Goal: Transaction & Acquisition: Register for event/course

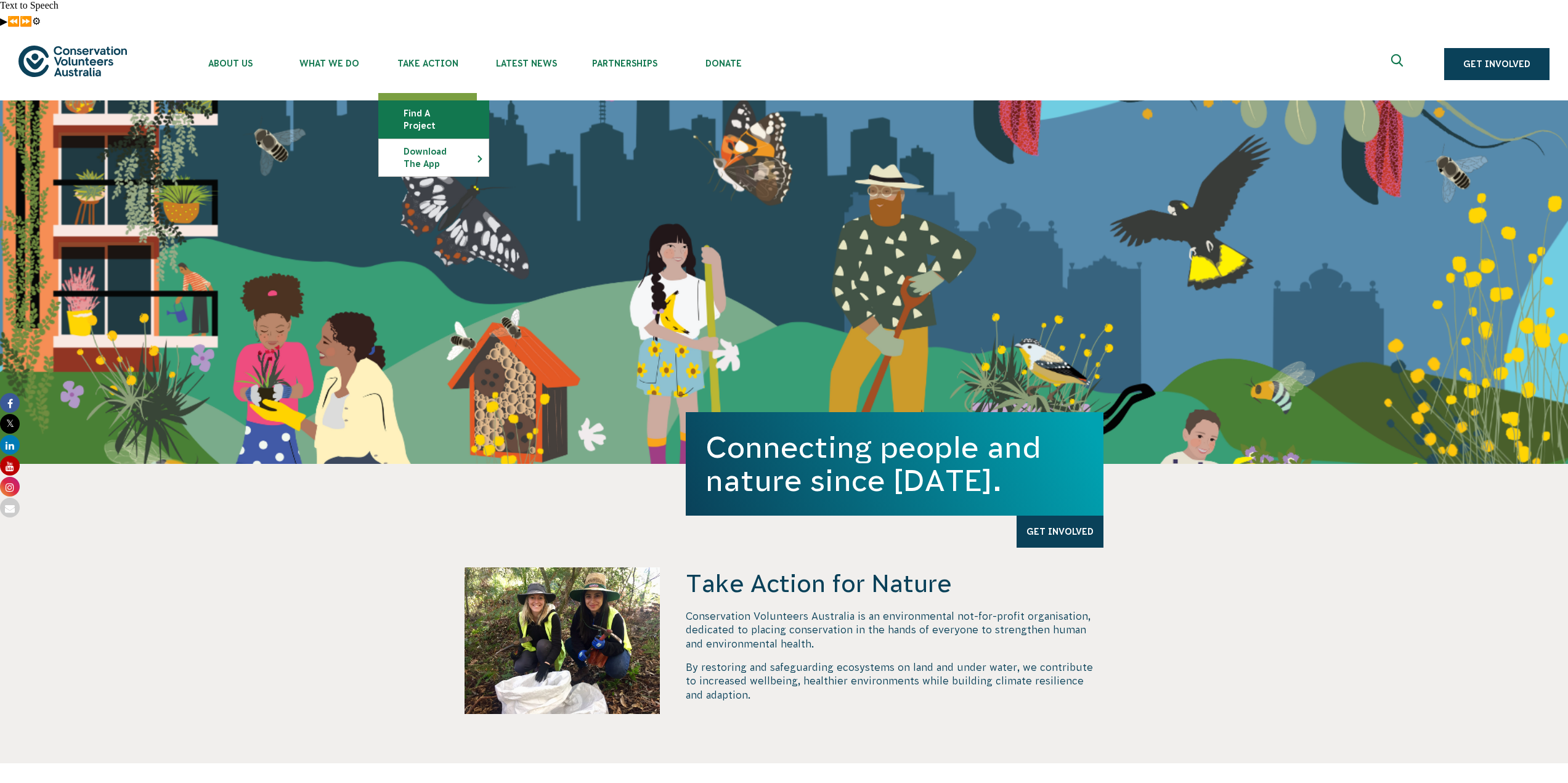
click at [432, 101] on link "Find a project" at bounding box center [434, 119] width 110 height 37
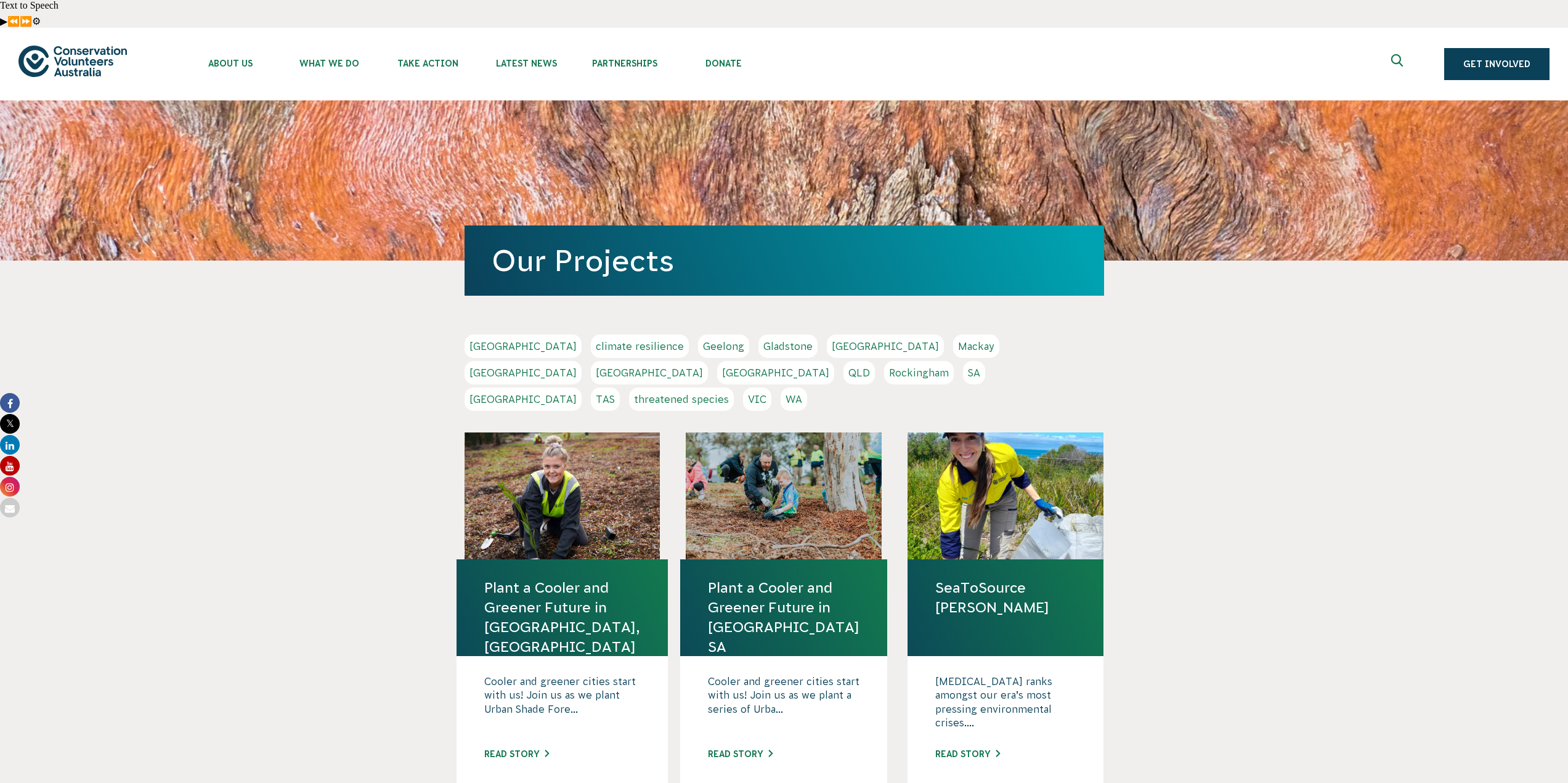
click at [484, 335] on link "Adelaide" at bounding box center [523, 346] width 117 height 24
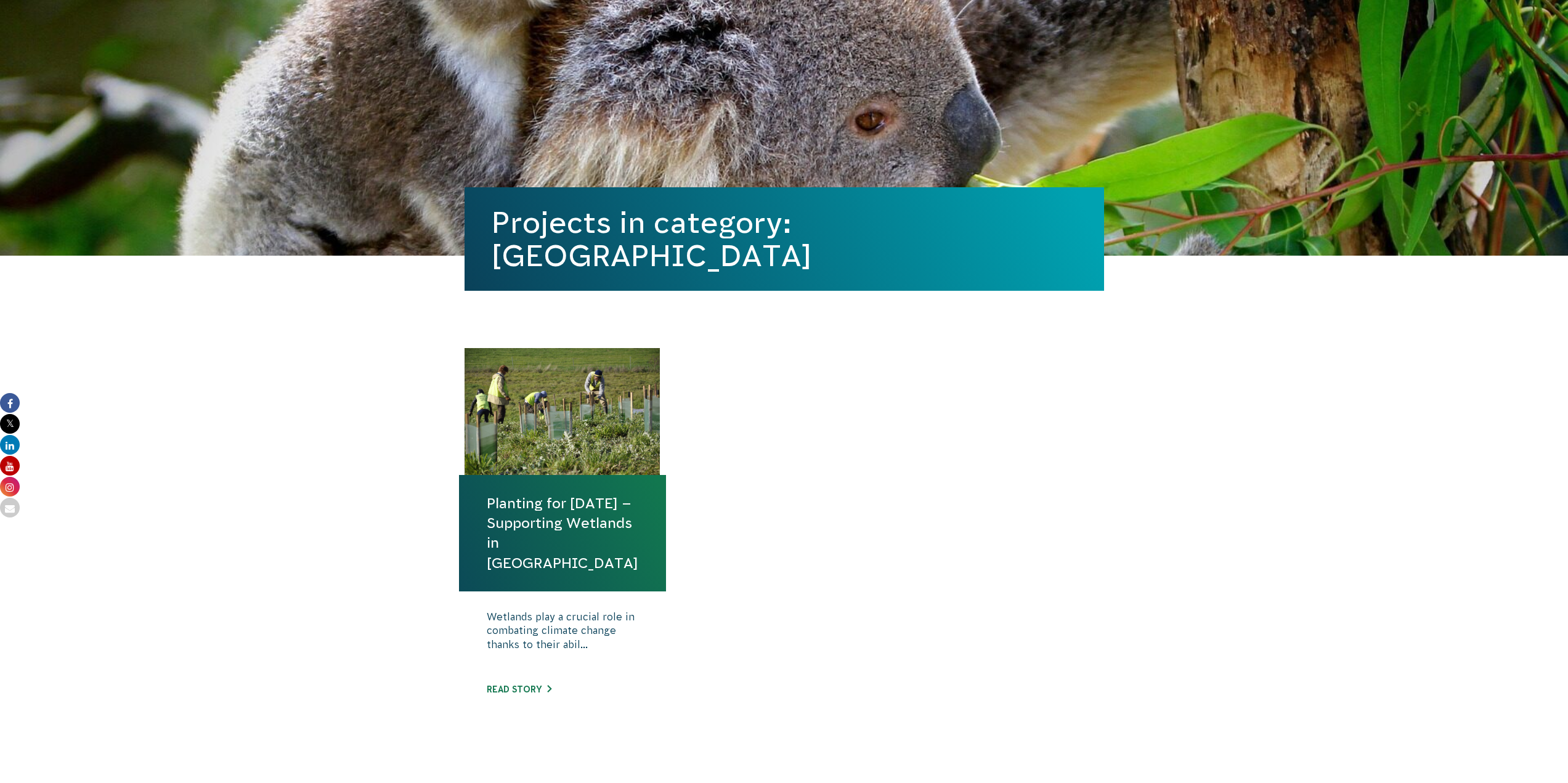
scroll to position [328, 0]
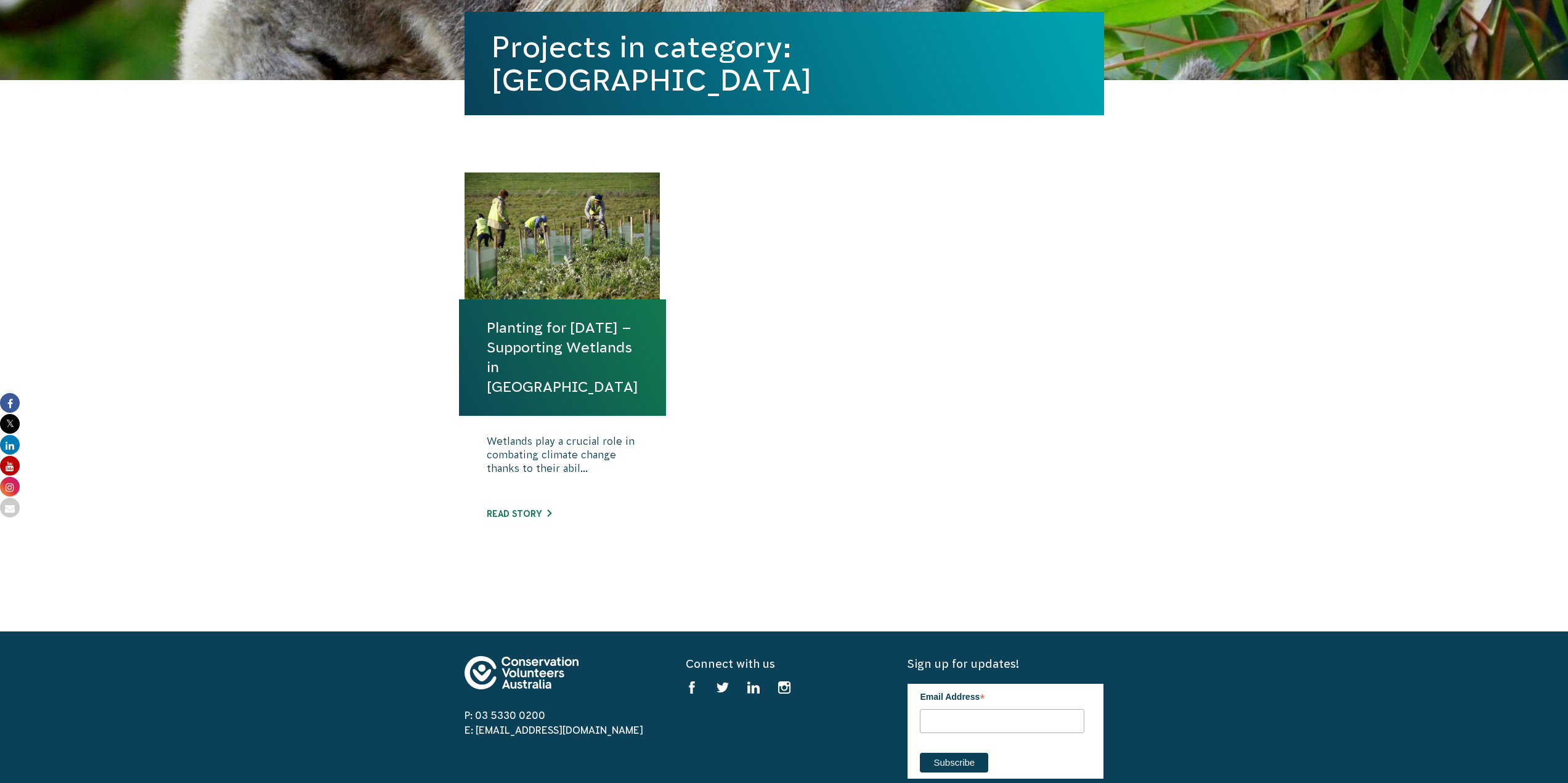
click at [536, 341] on link "Planting for [DATE] – Supporting Wetlands in [GEOGRAPHIC_DATA]" at bounding box center [562, 358] width 151 height 80
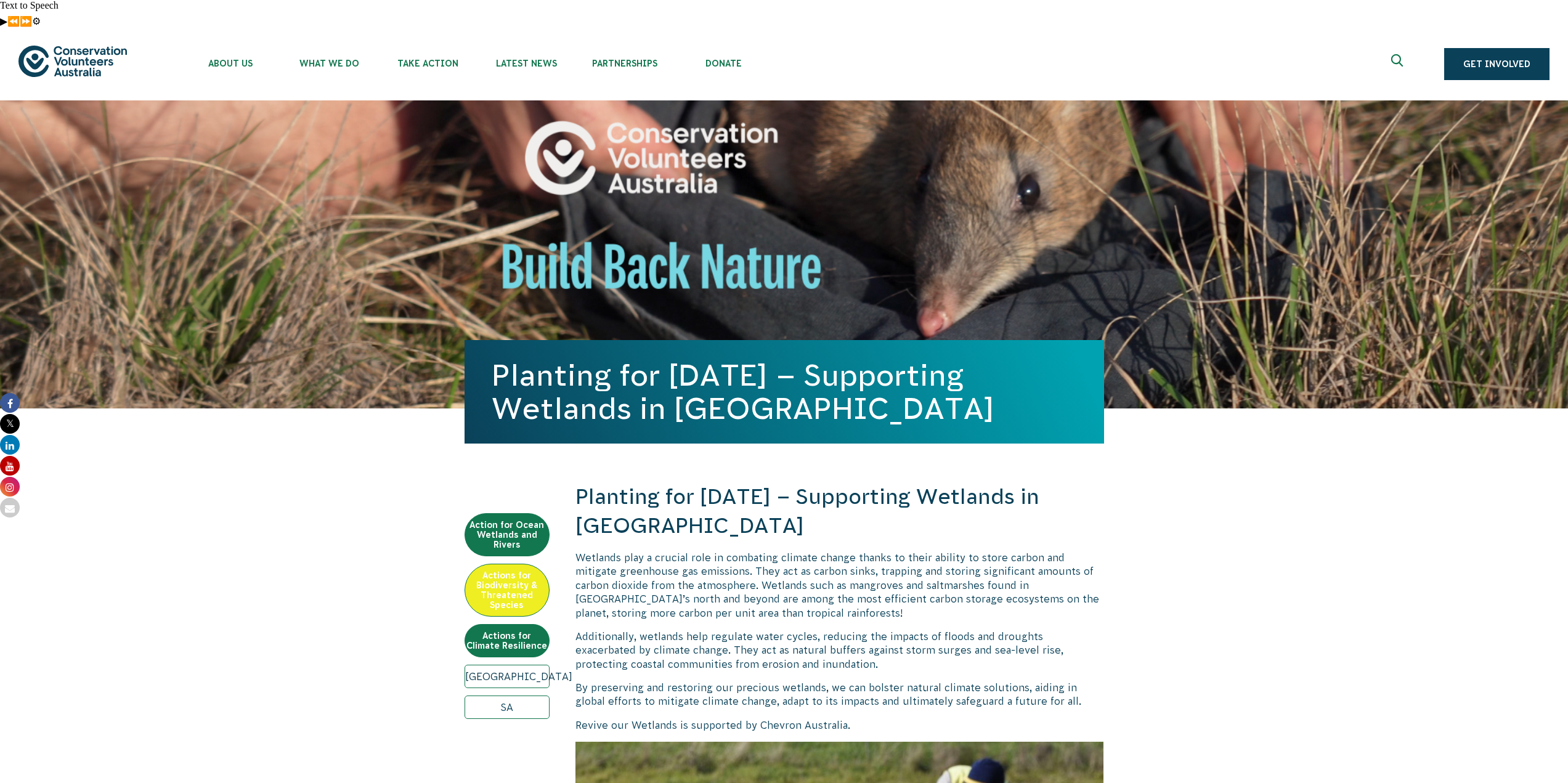
click at [477, 665] on link "Adelaide" at bounding box center [507, 676] width 85 height 24
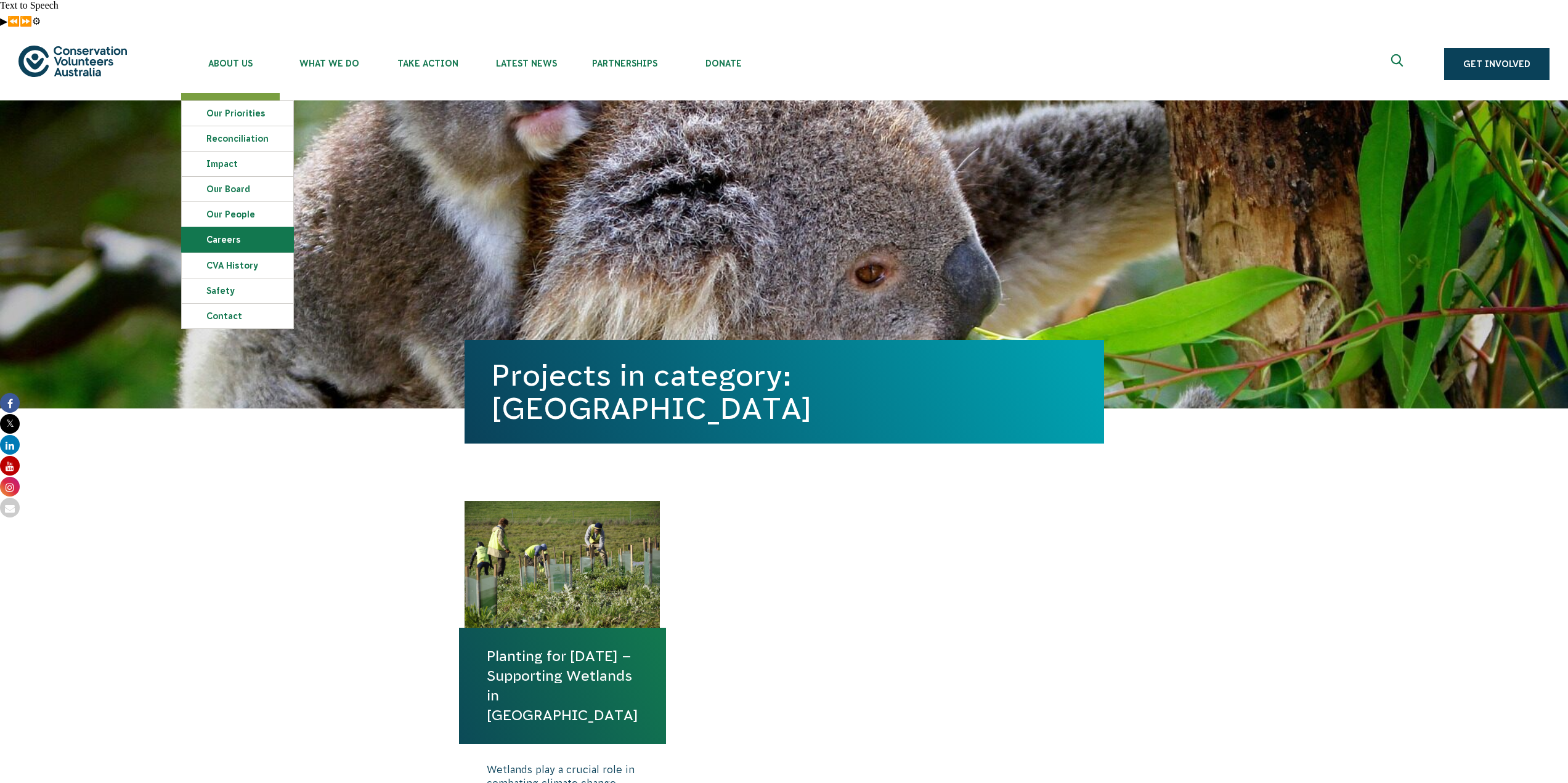
click at [232, 227] on link "Careers" at bounding box center [237, 240] width 112 height 25
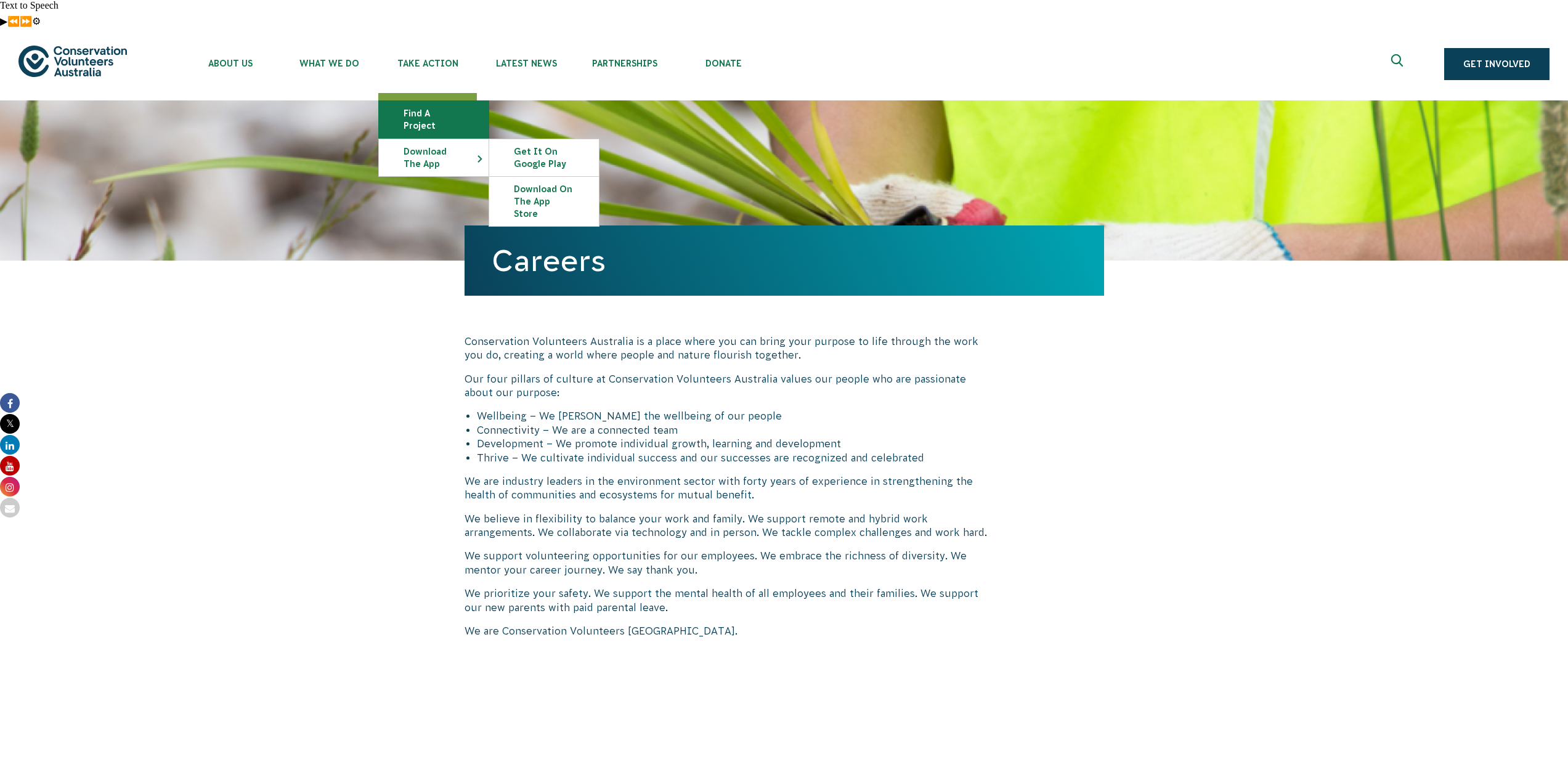
click at [439, 101] on link "Find a project" at bounding box center [434, 119] width 110 height 37
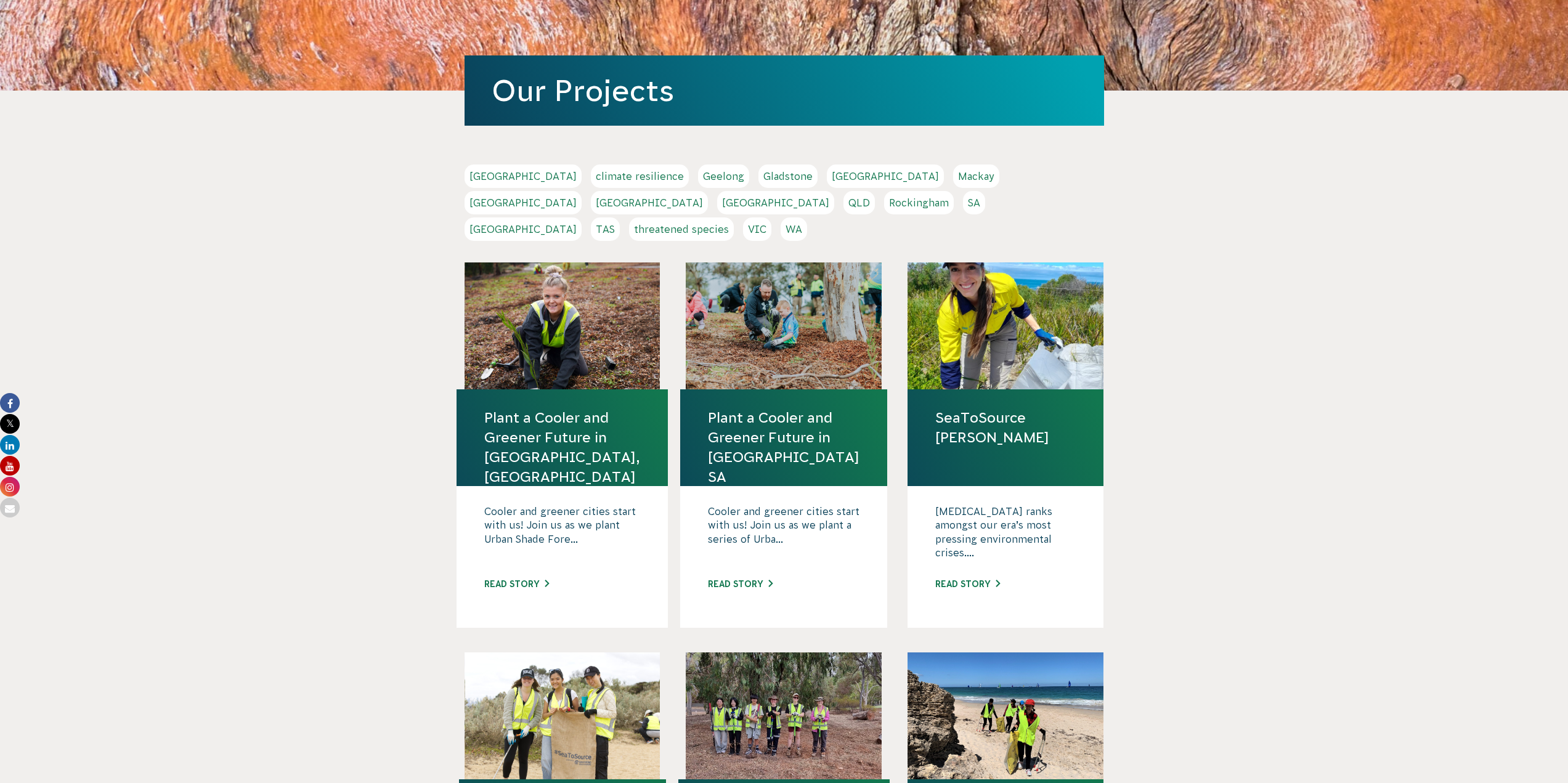
scroll to position [164, 0]
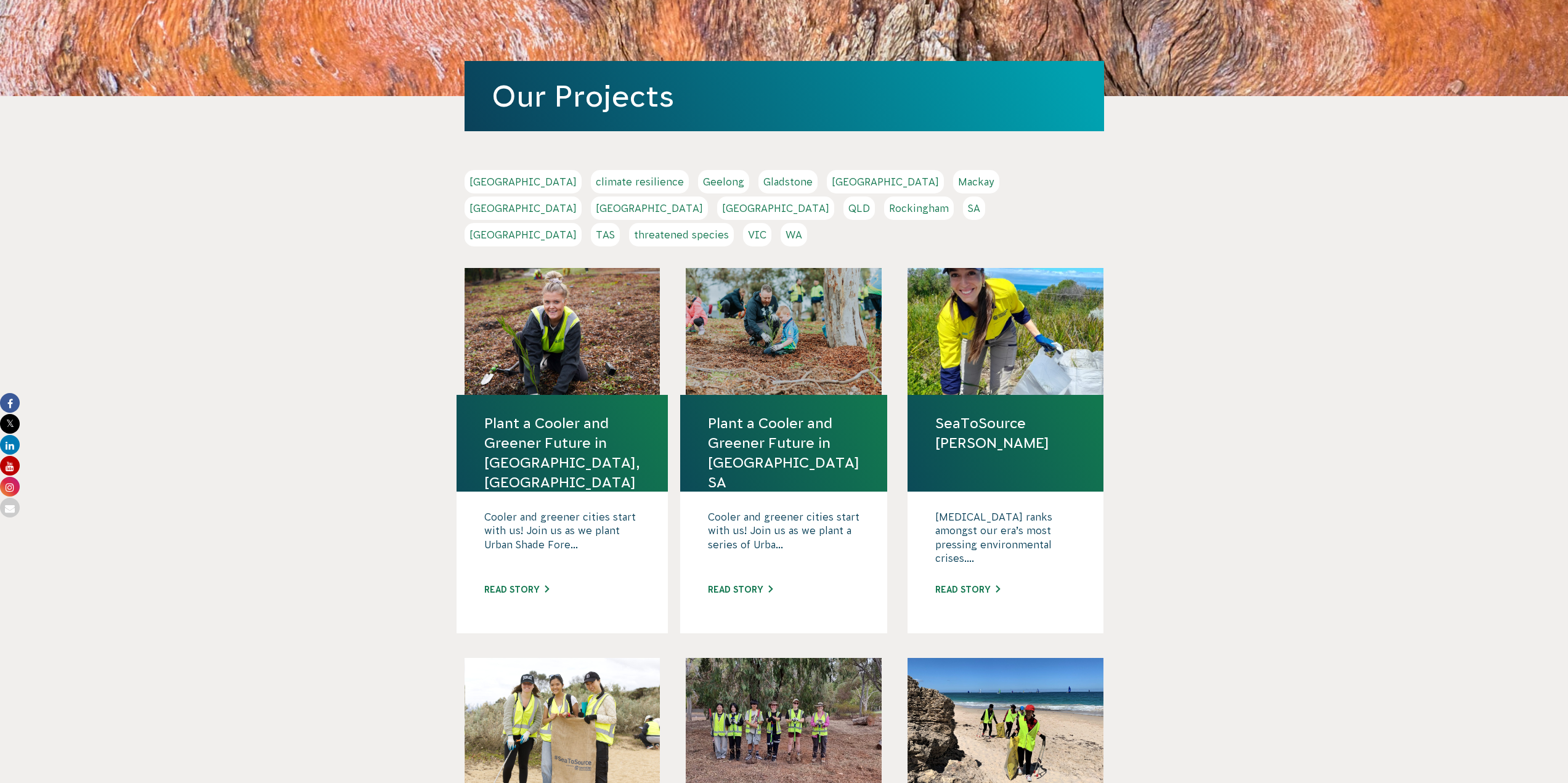
click at [963, 196] on link "SA" at bounding box center [974, 208] width 22 height 24
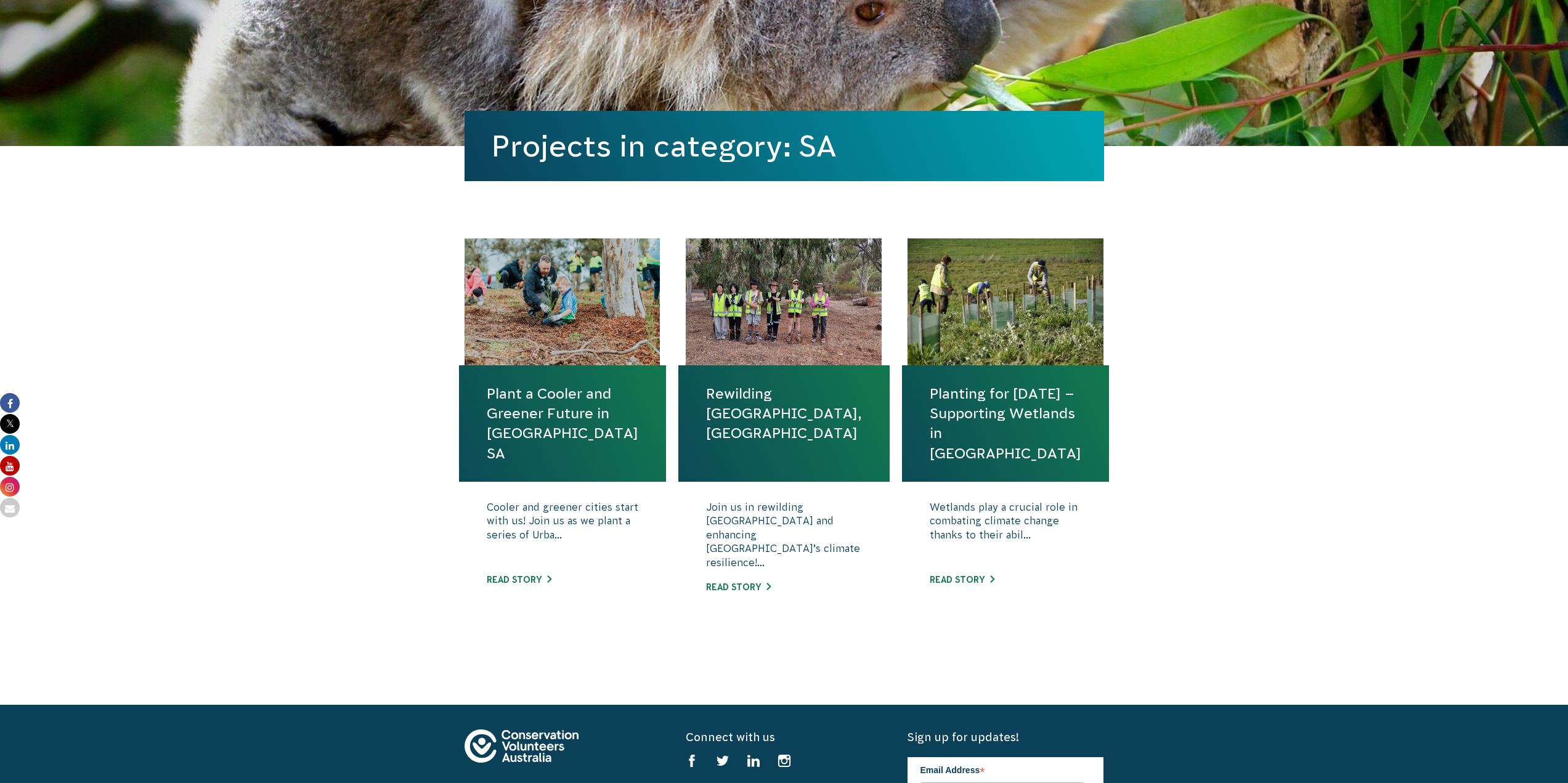
scroll to position [328, 0]
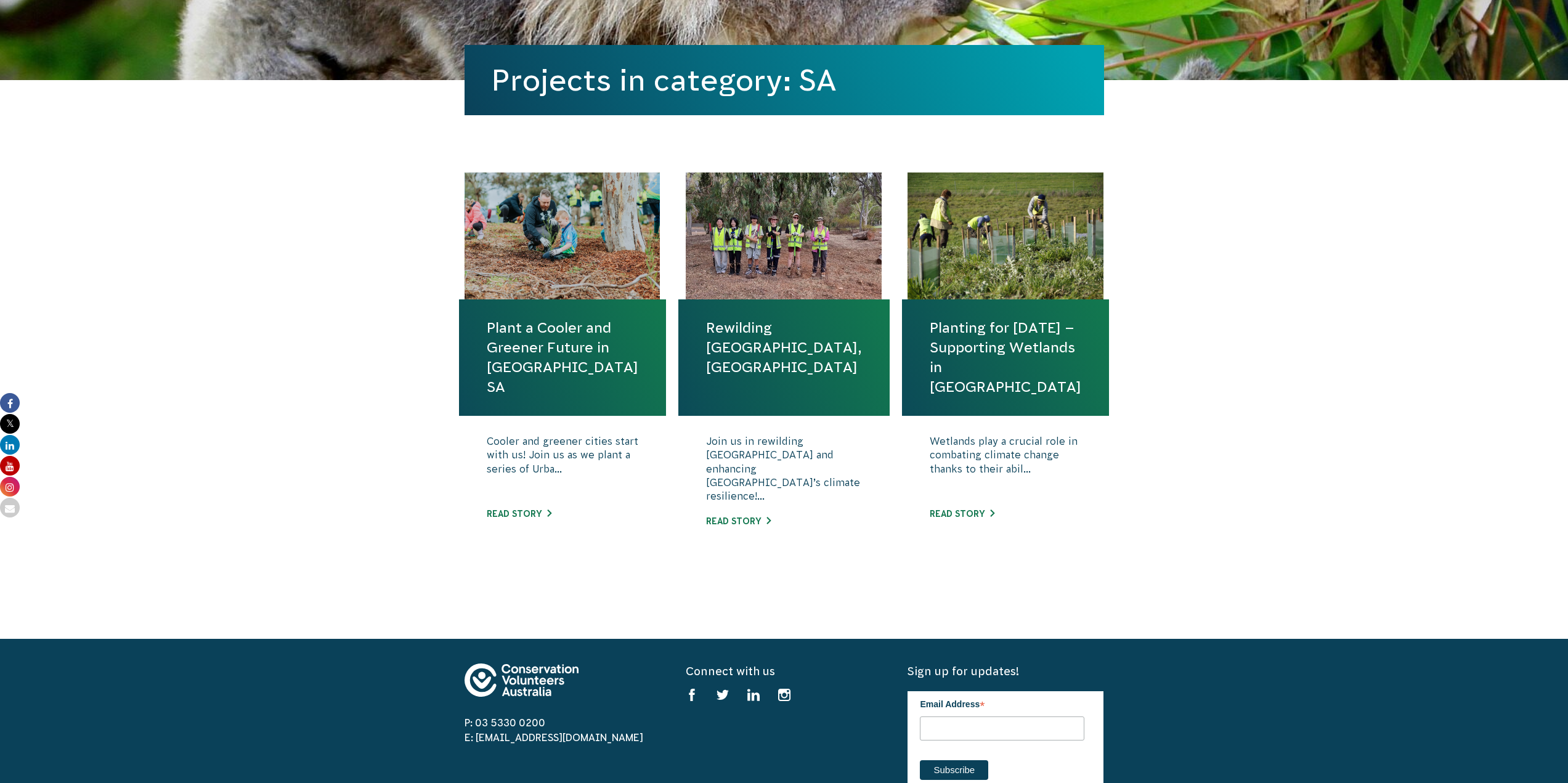
click at [766, 269] on div at bounding box center [784, 236] width 196 height 127
click at [761, 516] on link "Read story" at bounding box center [738, 521] width 65 height 10
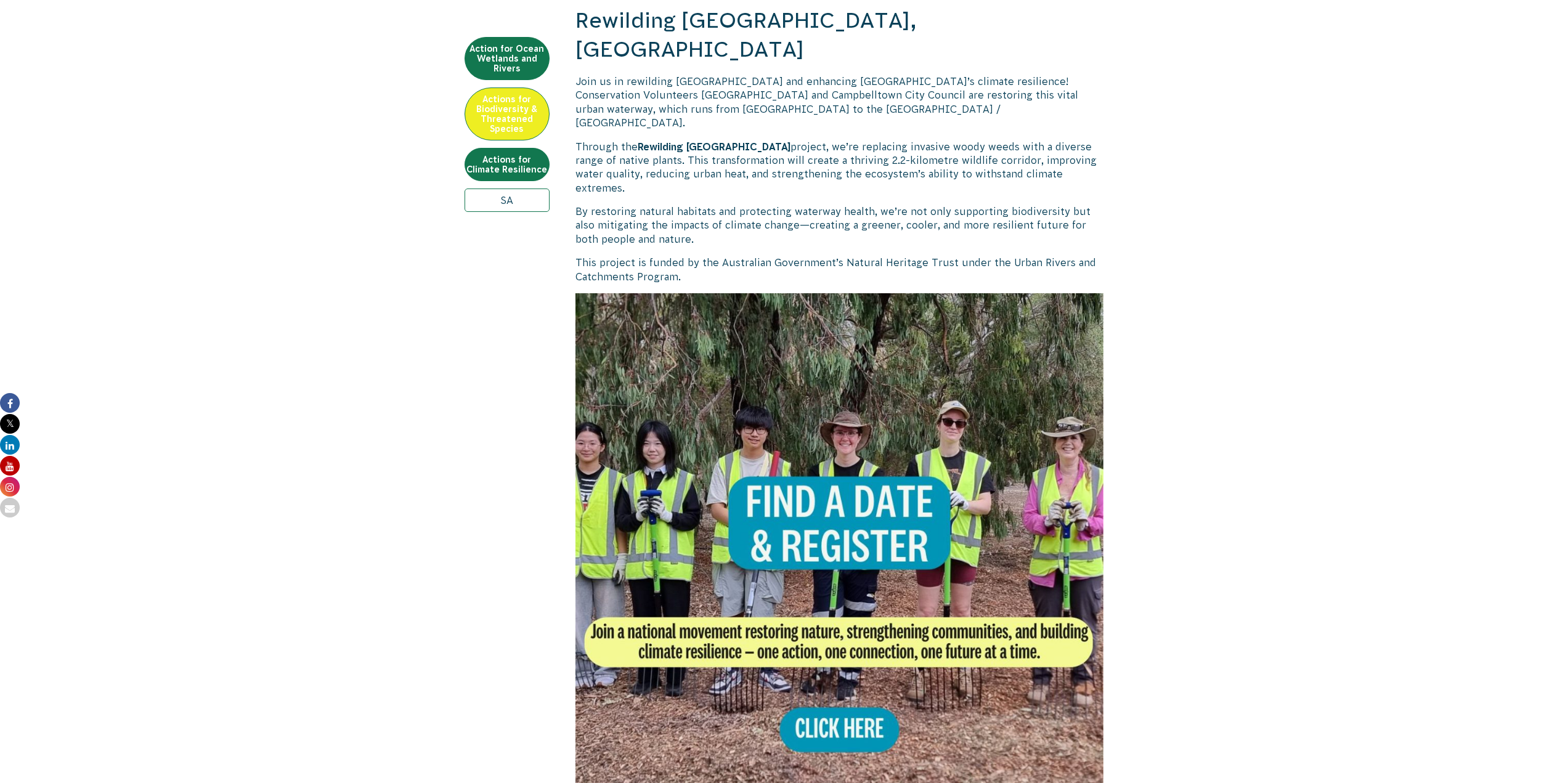
scroll to position [493, 0]
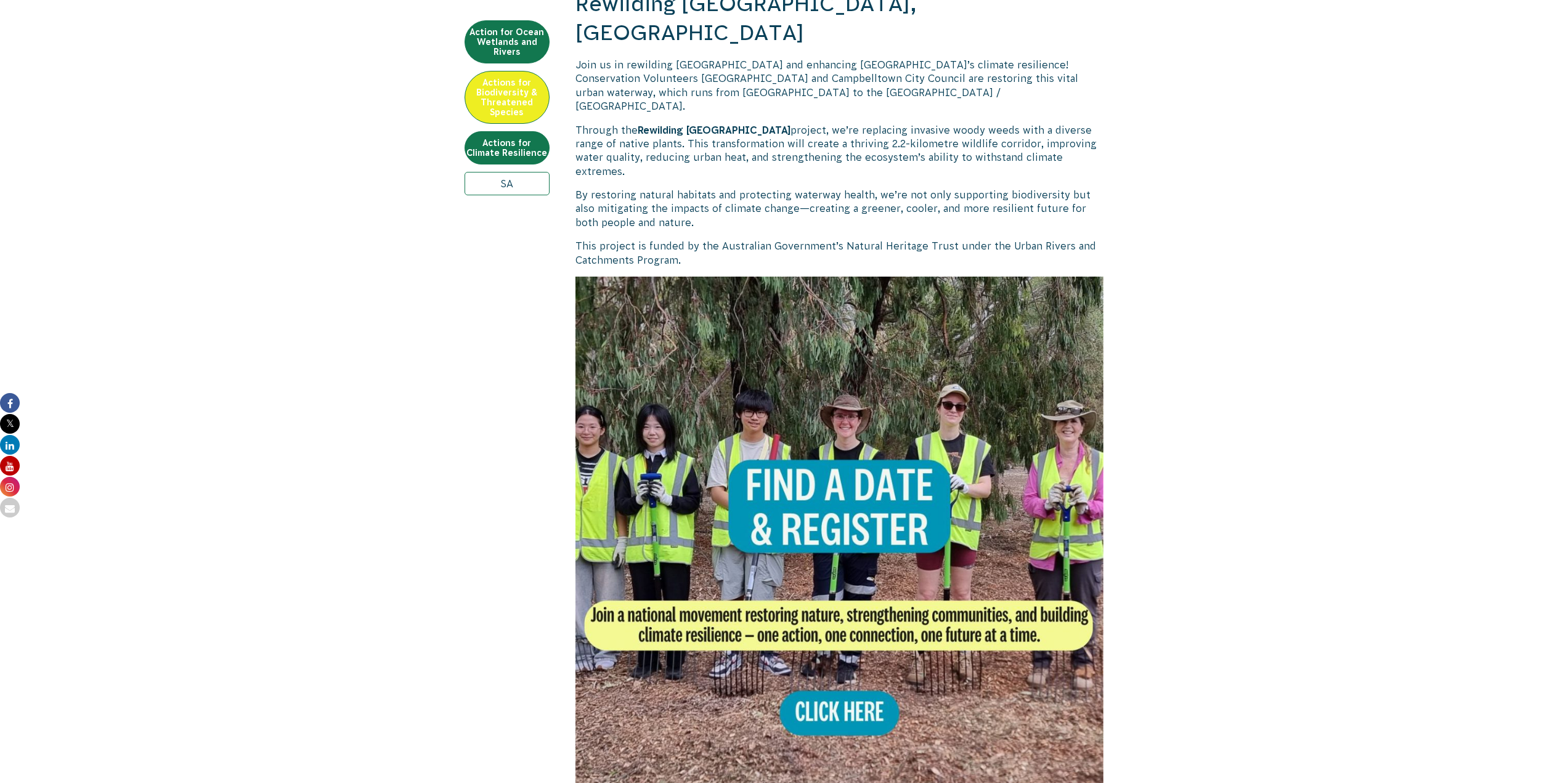
click at [821, 627] on img at bounding box center [840, 541] width 528 height 528
